Goal: Transaction & Acquisition: Purchase product/service

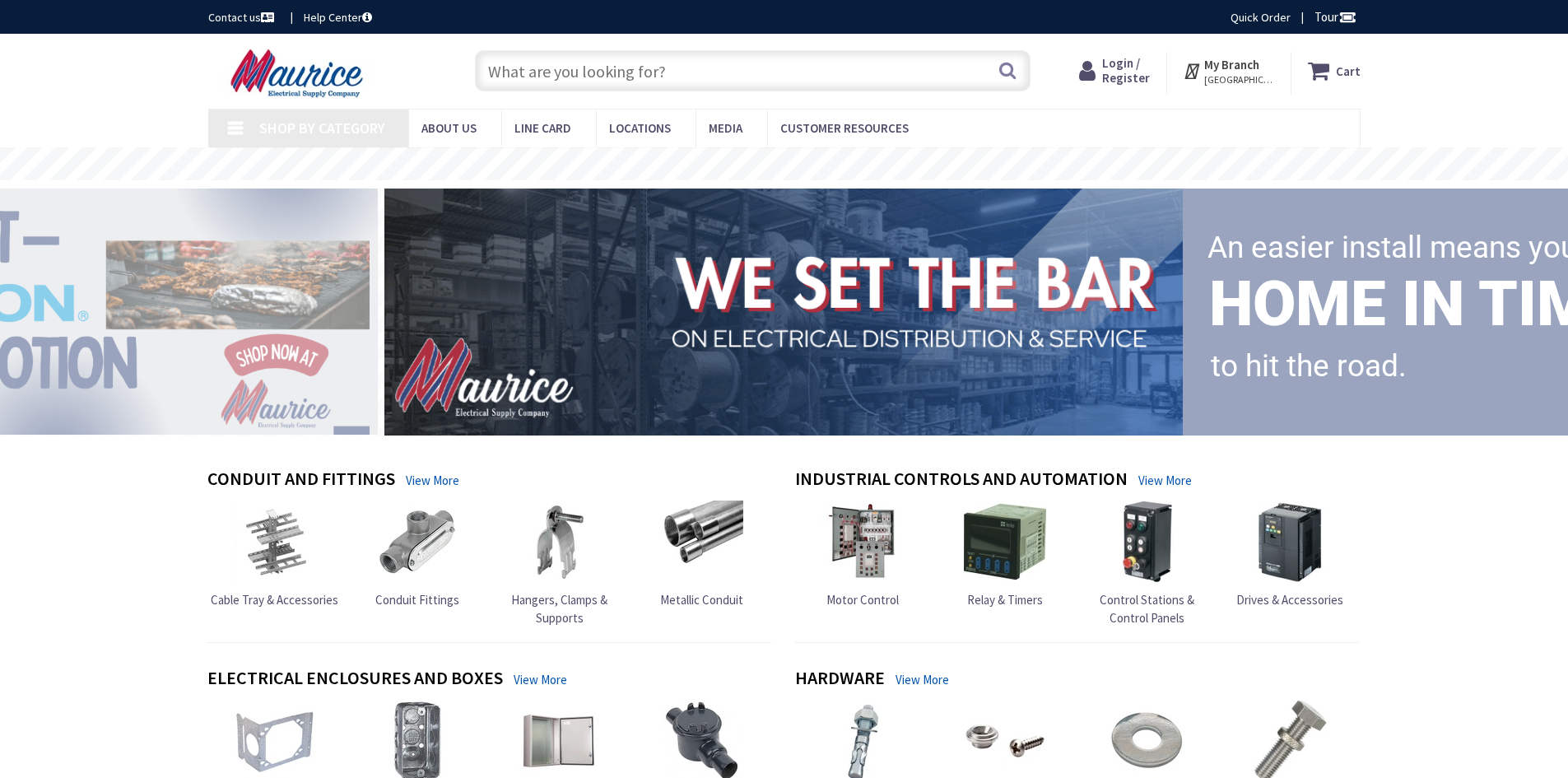
drag, startPoint x: 0, startPoint y: 0, endPoint x: 590, endPoint y: 55, distance: 592.6
click at [590, 55] on input "text" at bounding box center [752, 71] width 555 height 41
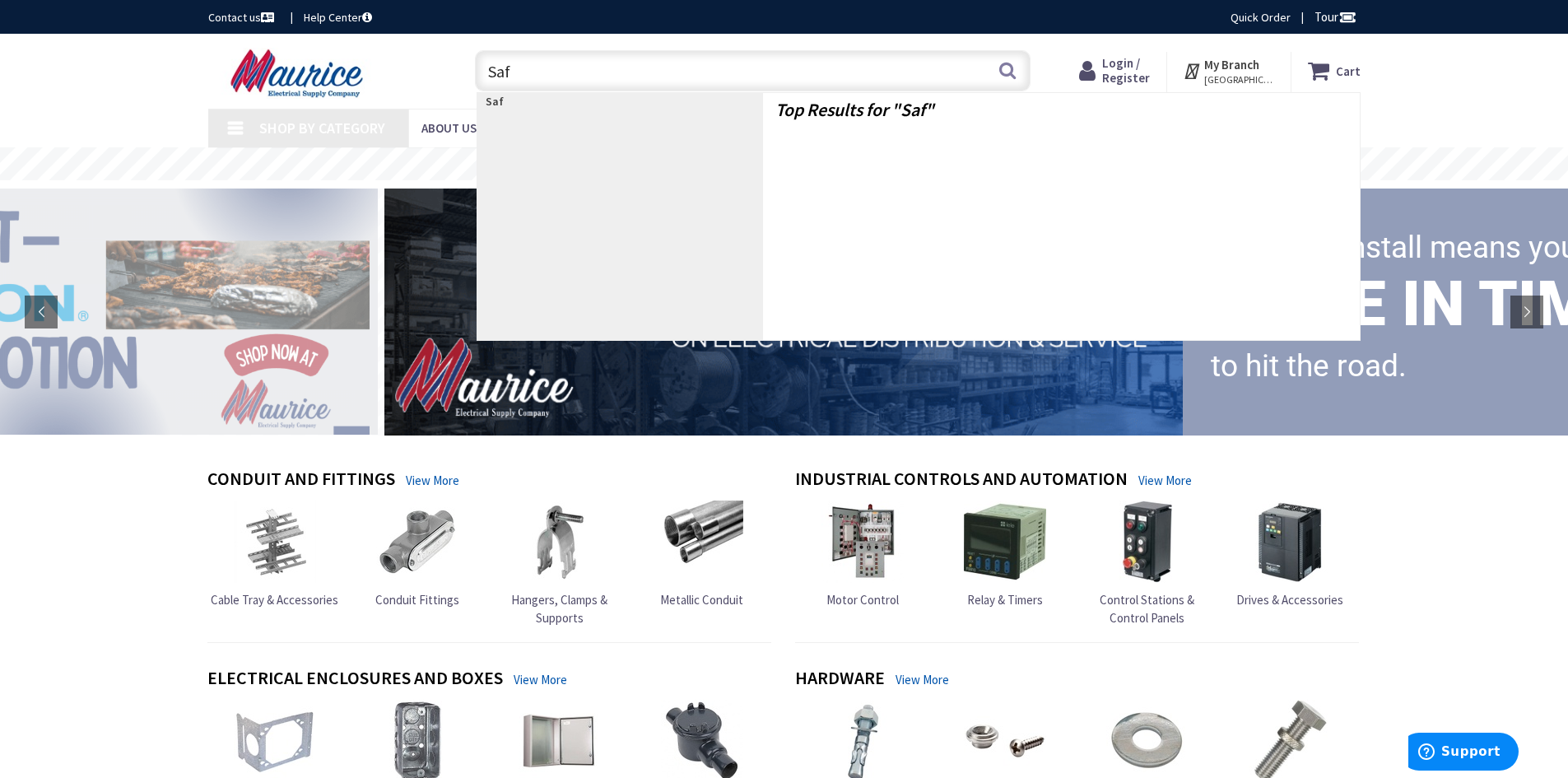
type input "Saf"
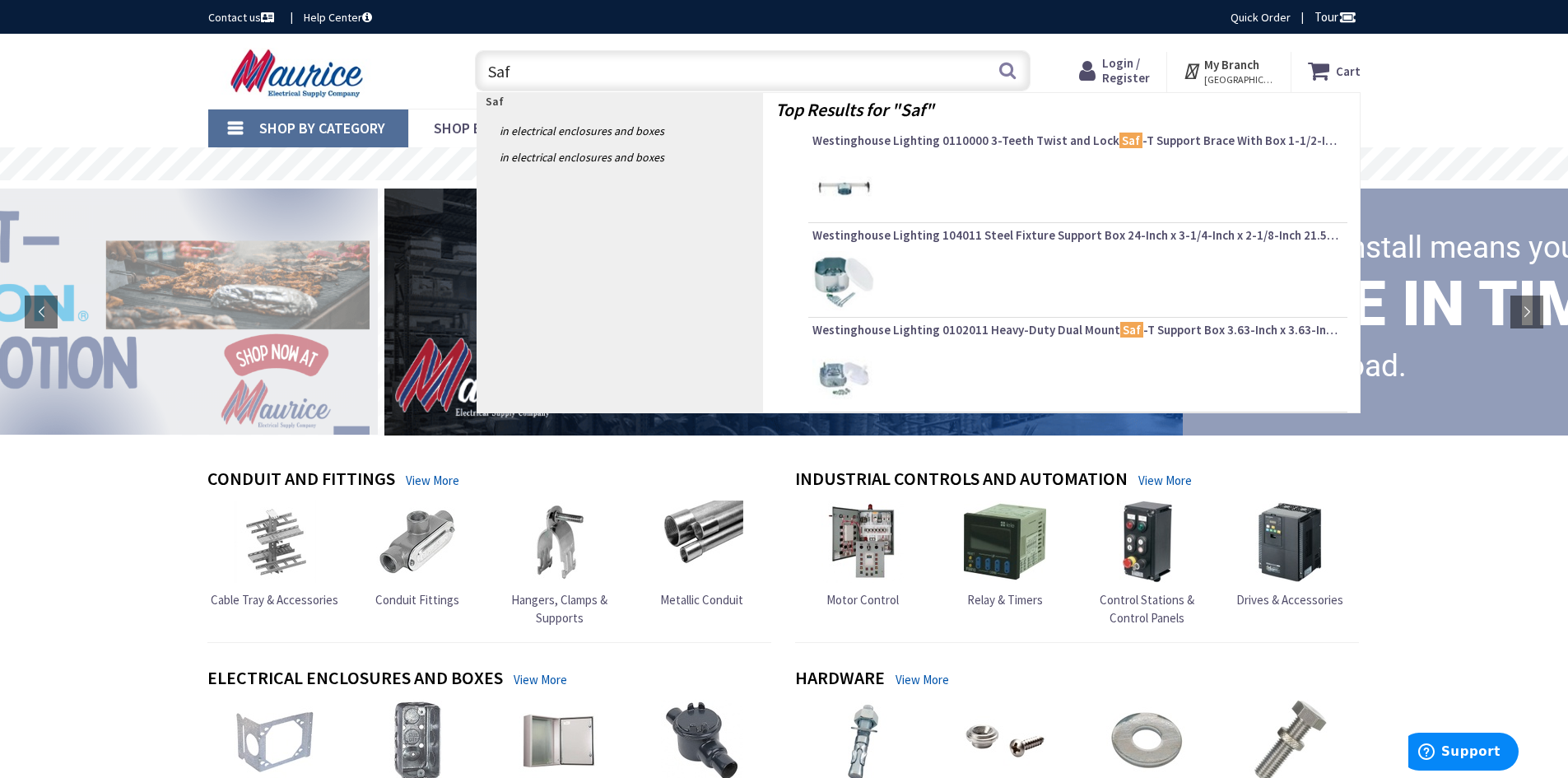
type input "Sumter Ct NE, Marietta, GA 30062, [GEOGRAPHIC_DATA]"
type input "Saf T Brace"
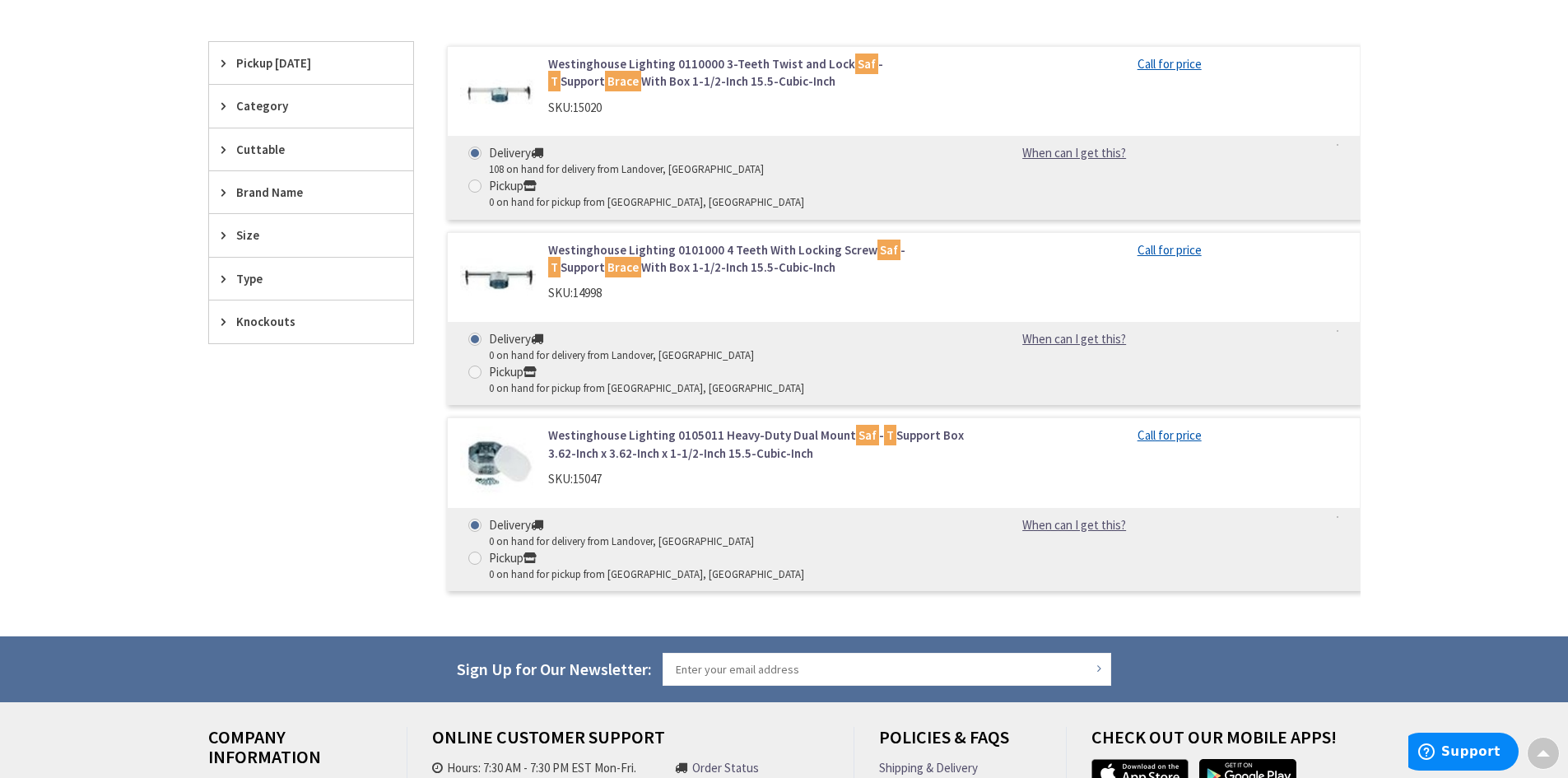
scroll to position [411, 0]
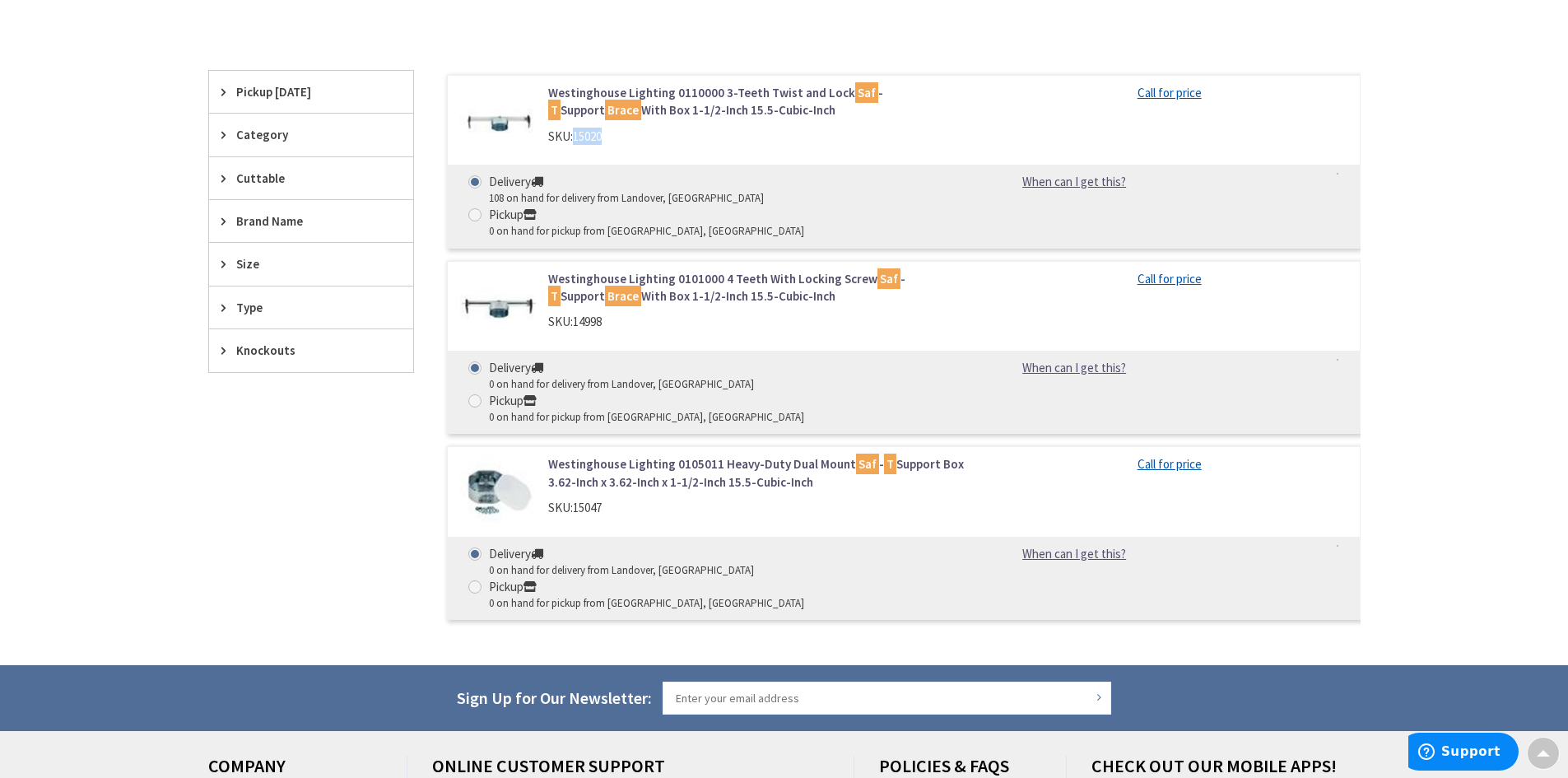
drag, startPoint x: 613, startPoint y: 139, endPoint x: 576, endPoint y: 150, distance: 38.6
click at [576, 150] on div "Westinghouse Lighting 0110000 3-Teeth Twist and Lock Saf - T Support Brace With…" at bounding box center [757, 119] width 443 height 69
copy span "15020"
